Goal: Complete application form

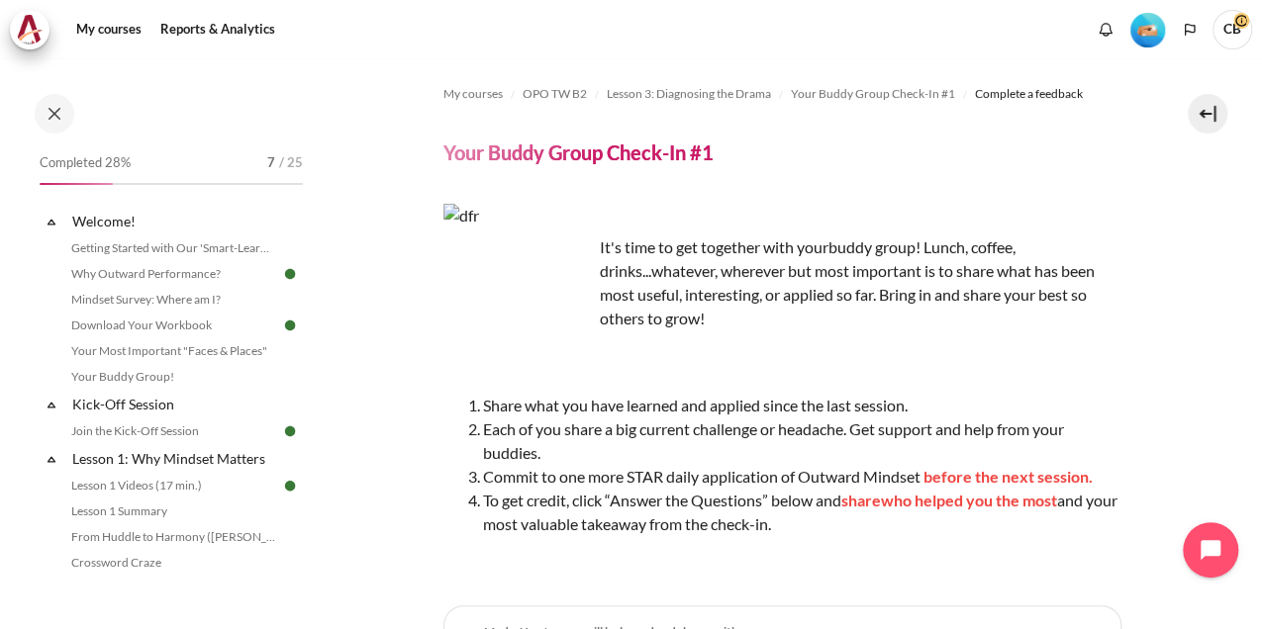
scroll to position [330, 0]
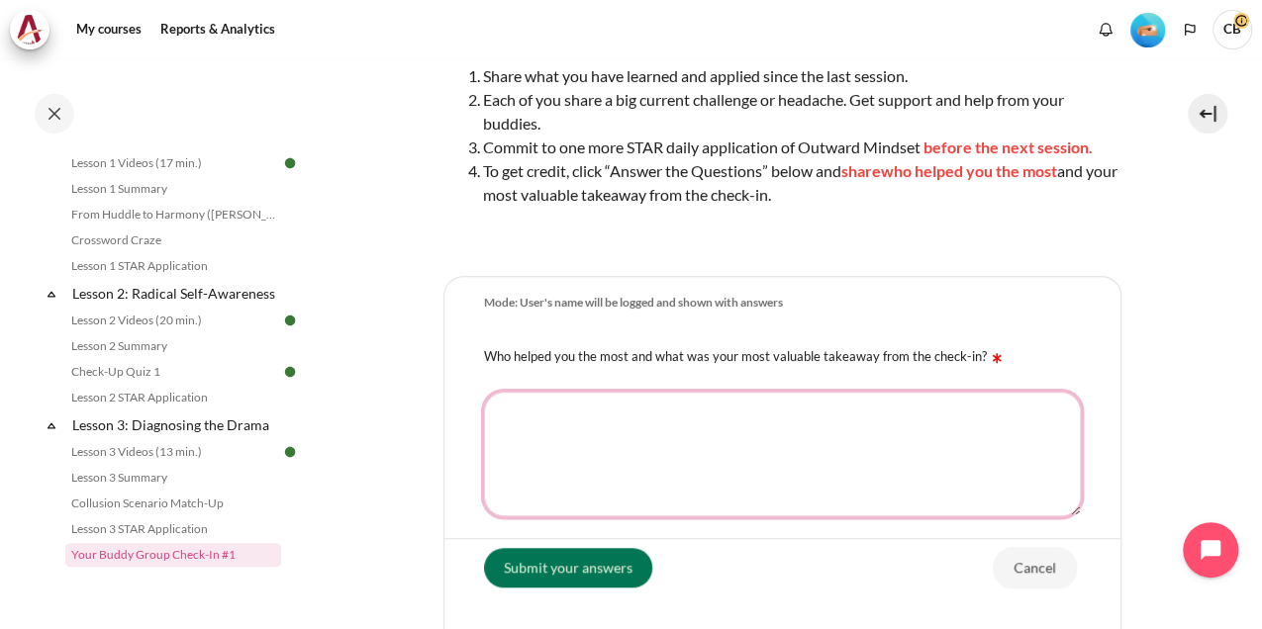
click at [712, 464] on textarea "Who helped you the most and what was your most valuable takeaway from the check…" at bounding box center [782, 454] width 597 height 125
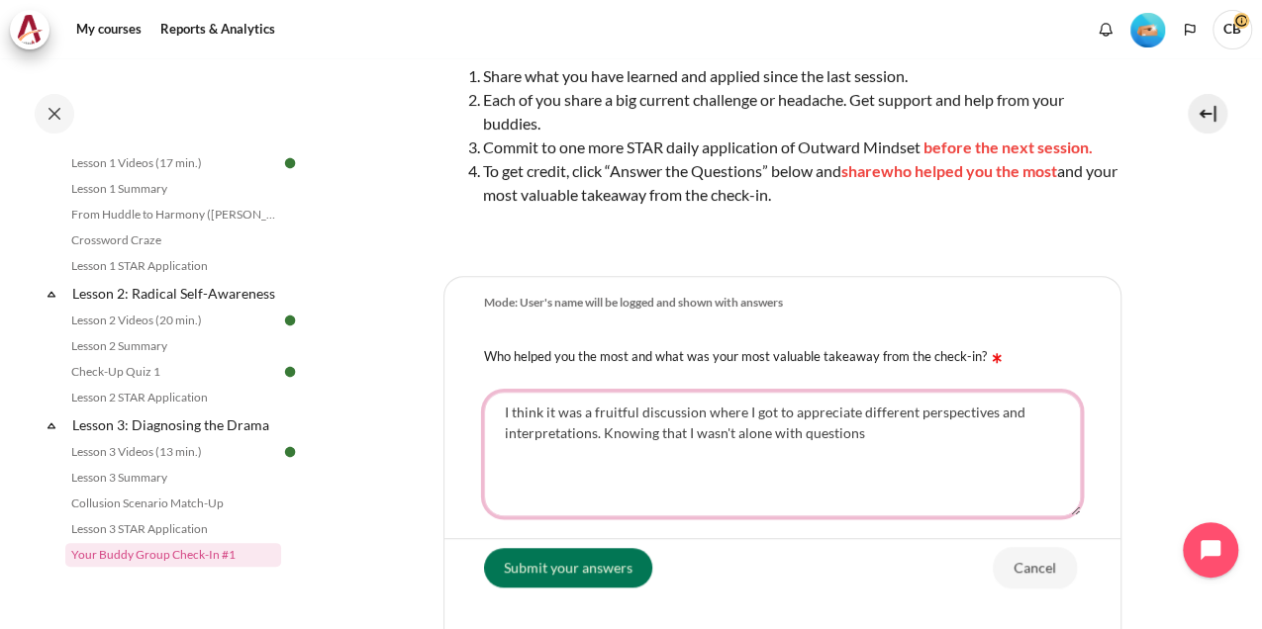
click at [558, 420] on textarea "I think it was a fruitful discussion where I got to appreciate different perspe…" at bounding box center [782, 454] width 597 height 125
click at [829, 439] on textarea "I think it was a fruitful discussion where I got to appreciate different perspe…" at bounding box center [782, 454] width 597 height 125
click at [897, 438] on textarea "I think it was a fruitful discussion where I got to appreciate different perspe…" at bounding box center [782, 454] width 597 height 125
click at [606, 432] on textarea "I think it was a fruitful discussion where I got to appreciate different perspe…" at bounding box center [782, 454] width 597 height 125
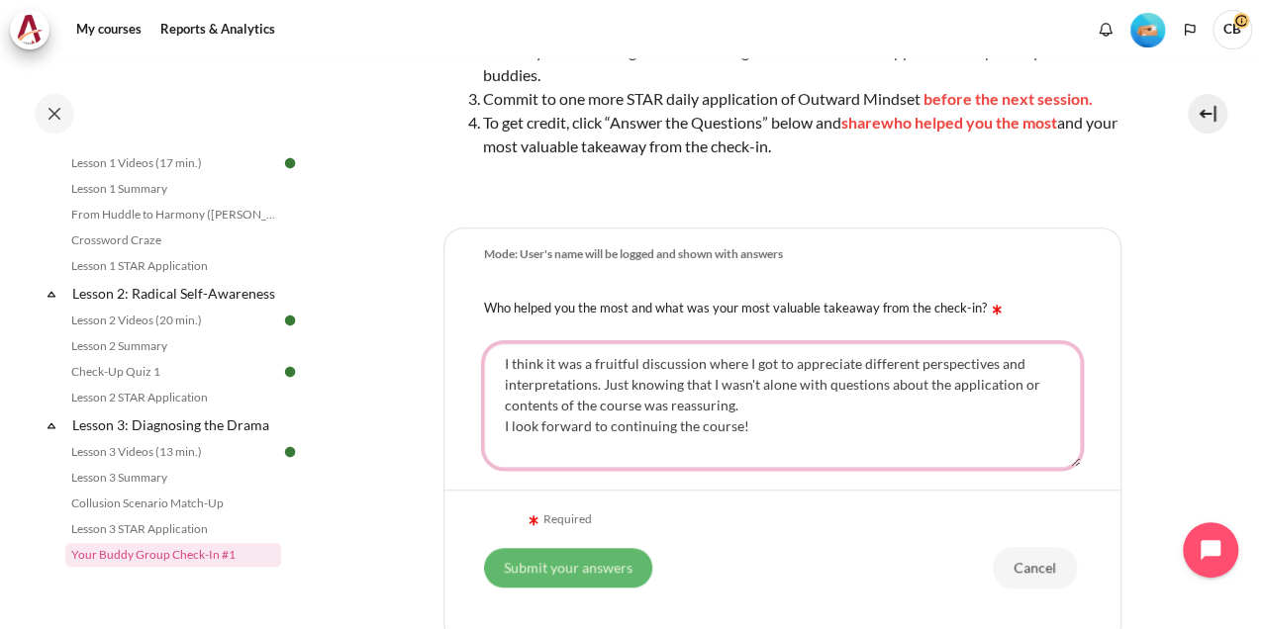
scroll to position [461, 0]
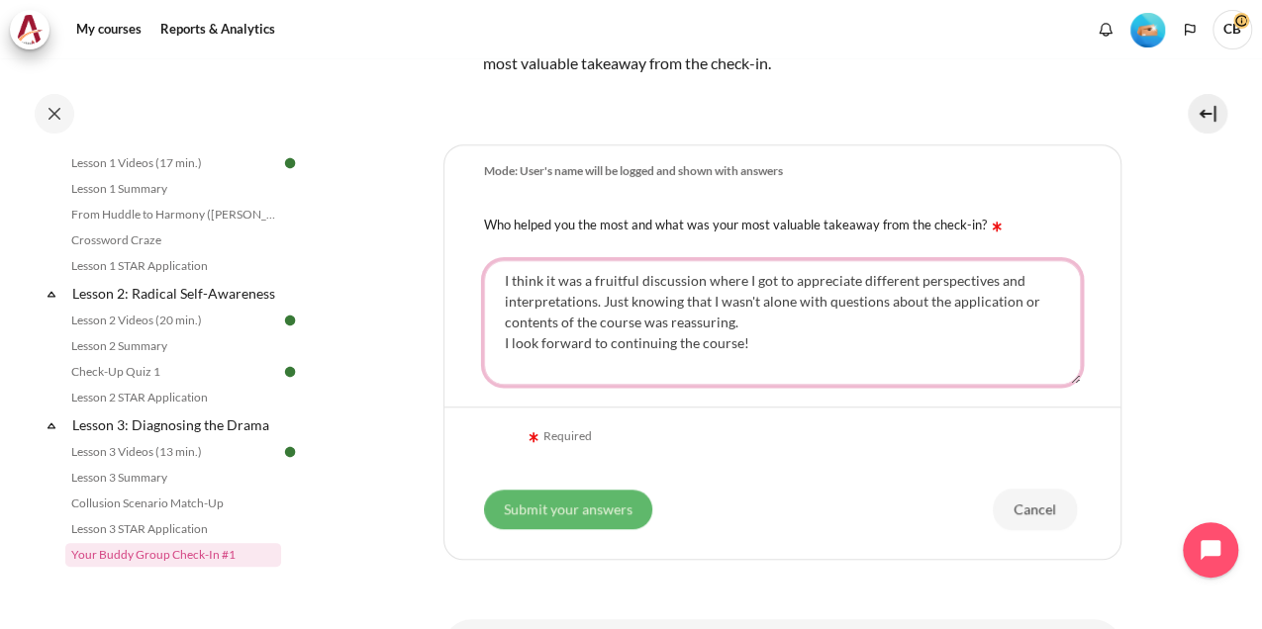
type textarea "I think it was a fruitful discussion where I got to appreciate different perspe…"
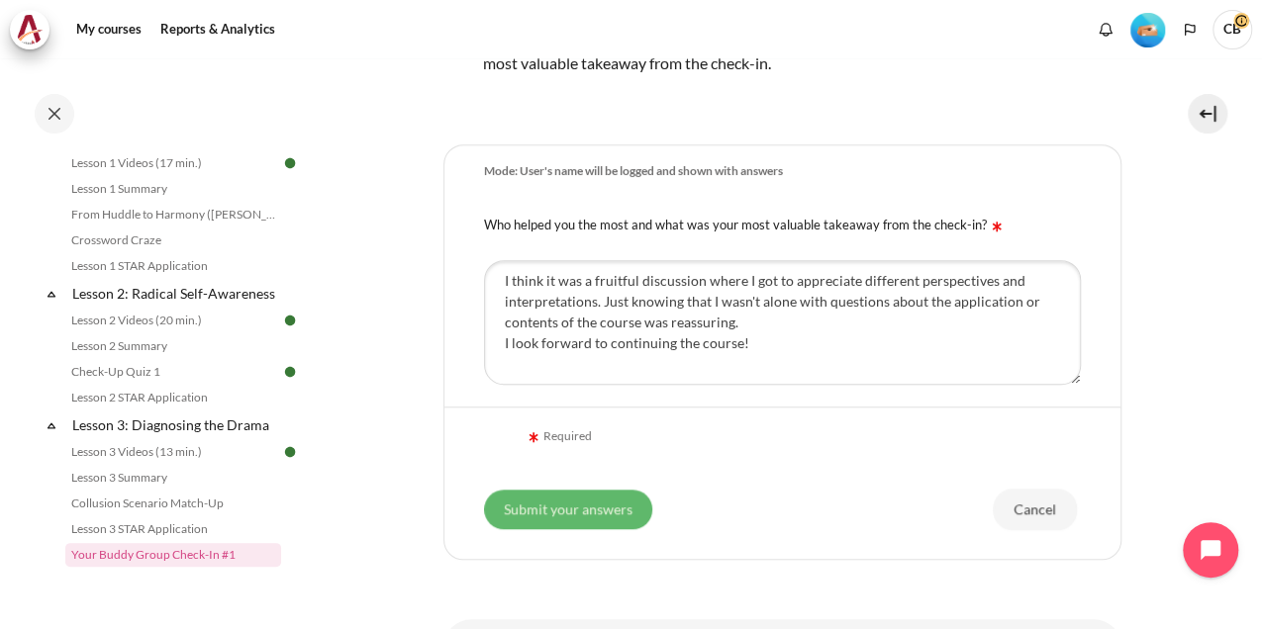
click at [582, 497] on input "Submit your answers" at bounding box center [568, 510] width 168 height 40
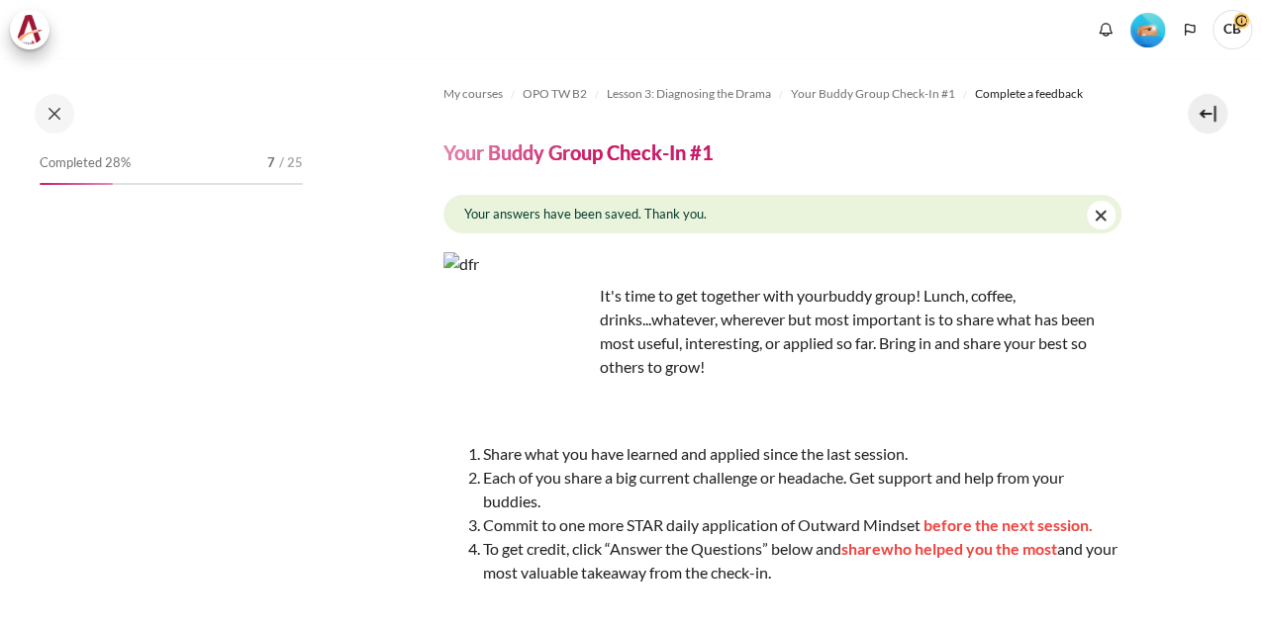
scroll to position [536, 0]
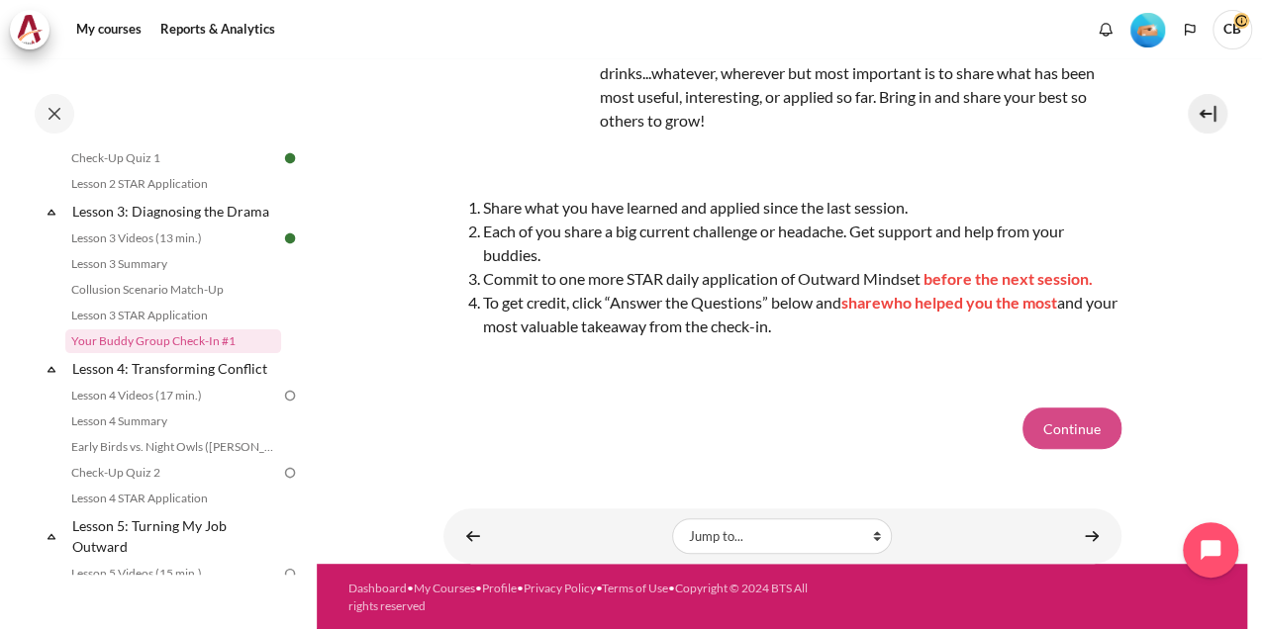
click at [1090, 426] on button "Continue" at bounding box center [1071, 429] width 99 height 42
